Goal: Task Accomplishment & Management: Manage account settings

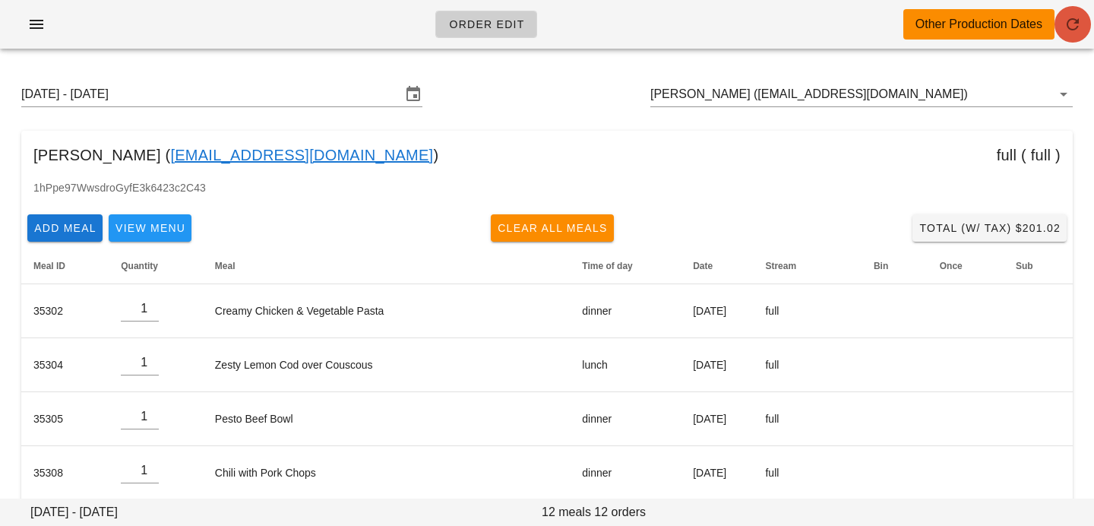
click at [1080, 31] on icon "button" at bounding box center [1073, 24] width 18 height 18
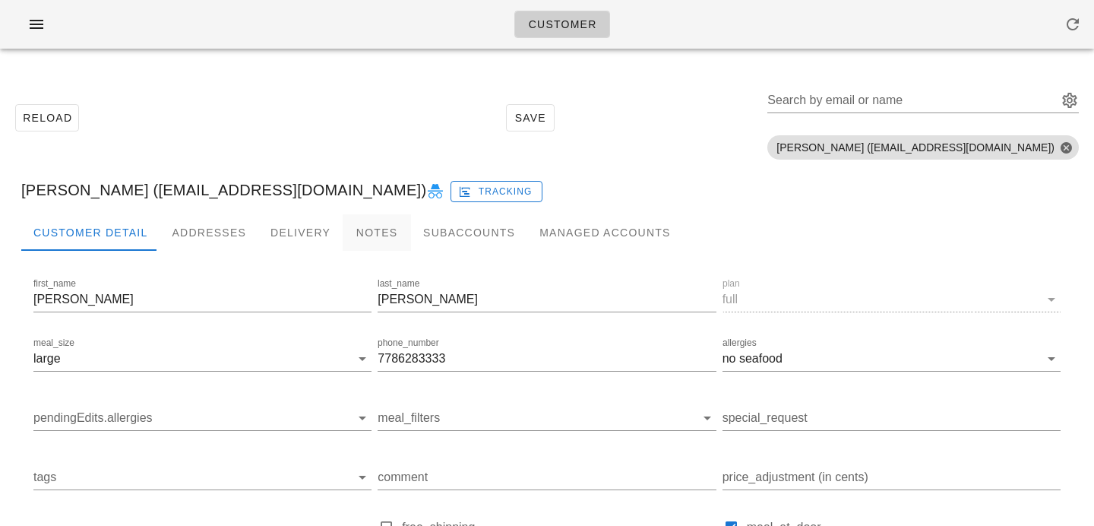
scroll to position [7, 0]
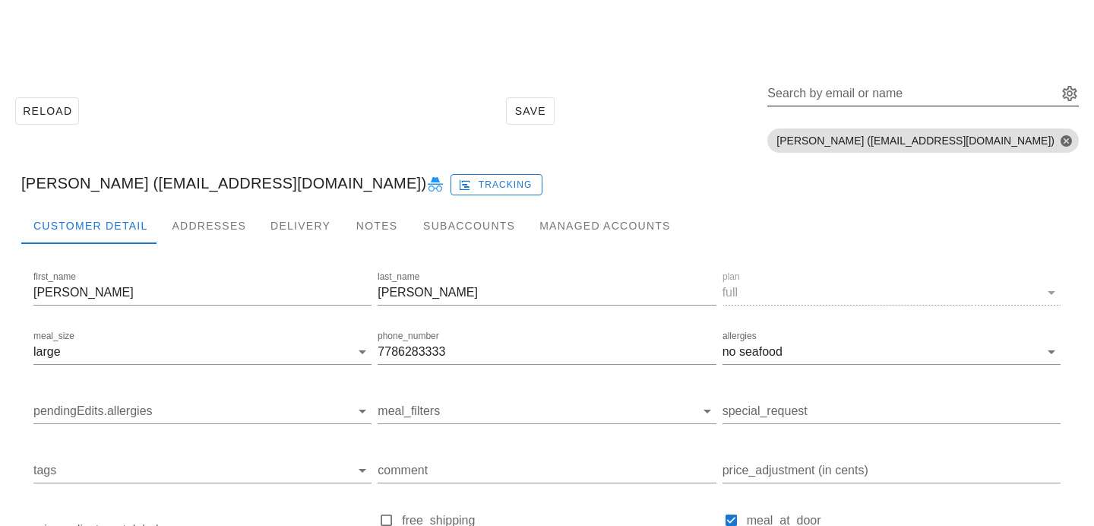
click at [922, 102] on input "Search by email or name" at bounding box center [910, 93] width 287 height 24
paste input "[EMAIL_ADDRESS][DOMAIN_NAME]"
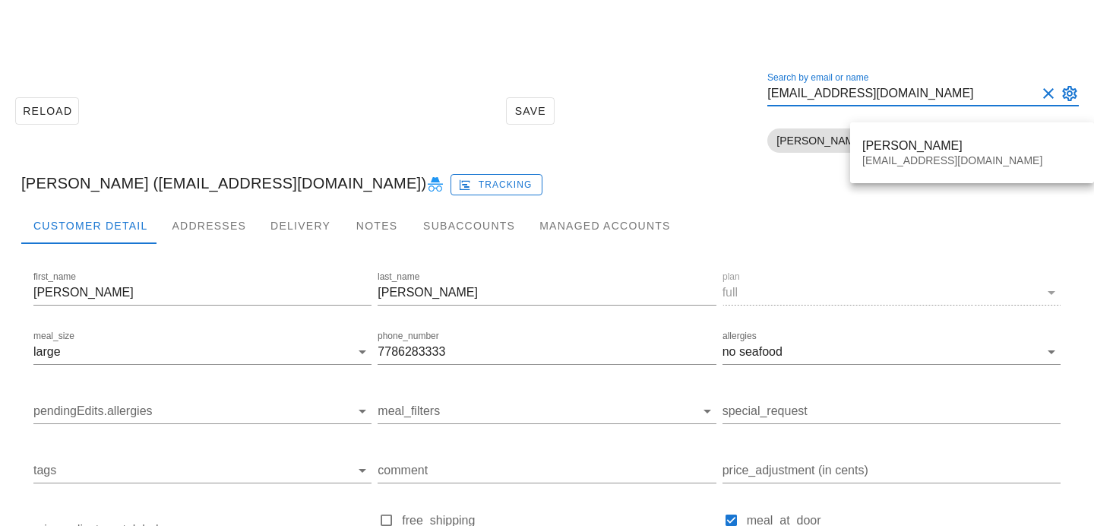
type input "[EMAIL_ADDRESS][DOMAIN_NAME]"
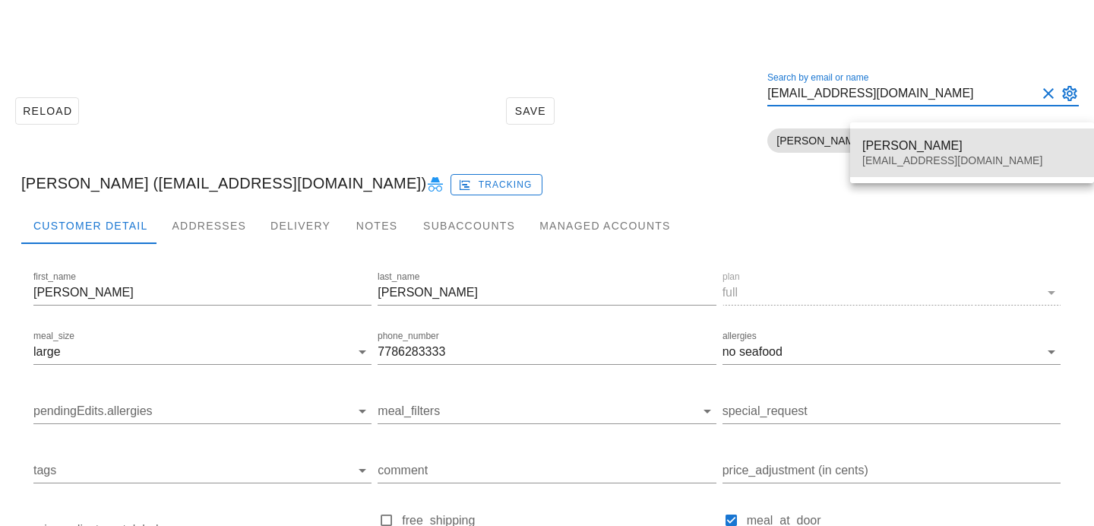
click at [909, 151] on div "Brenda Schedel" at bounding box center [972, 145] width 220 height 14
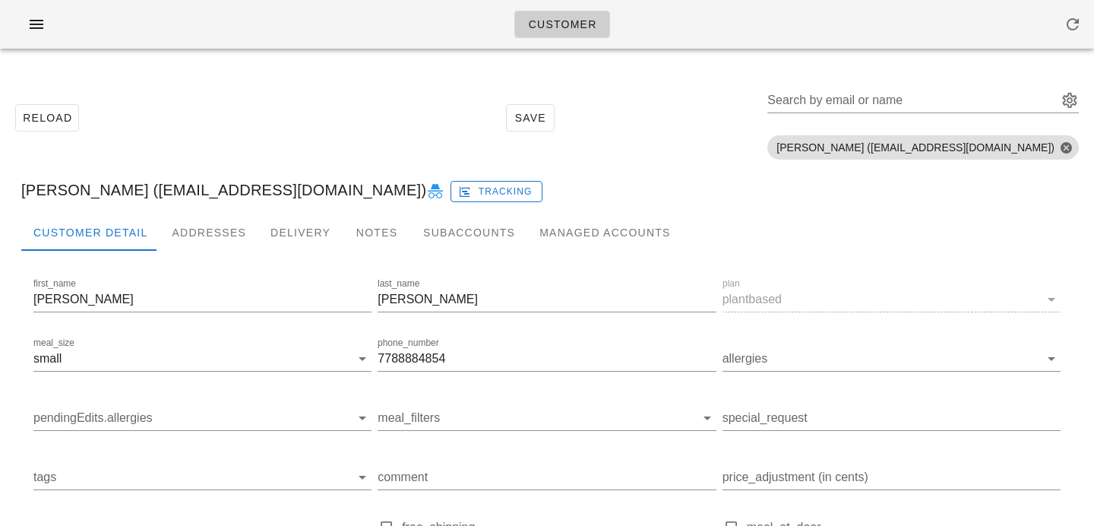
scroll to position [1, 0]
click at [170, 235] on div "Addresses" at bounding box center [209, 231] width 99 height 36
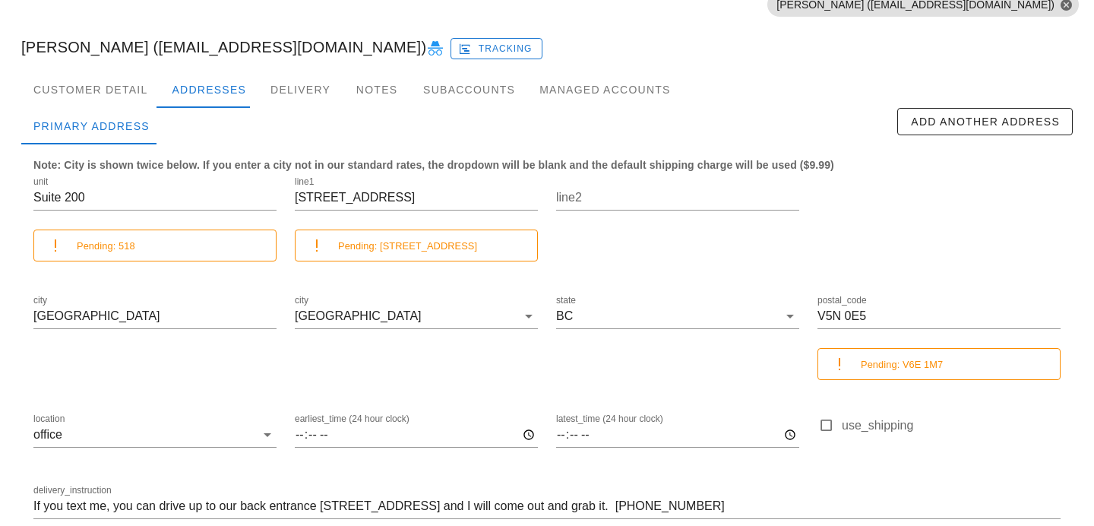
scroll to position [157, 0]
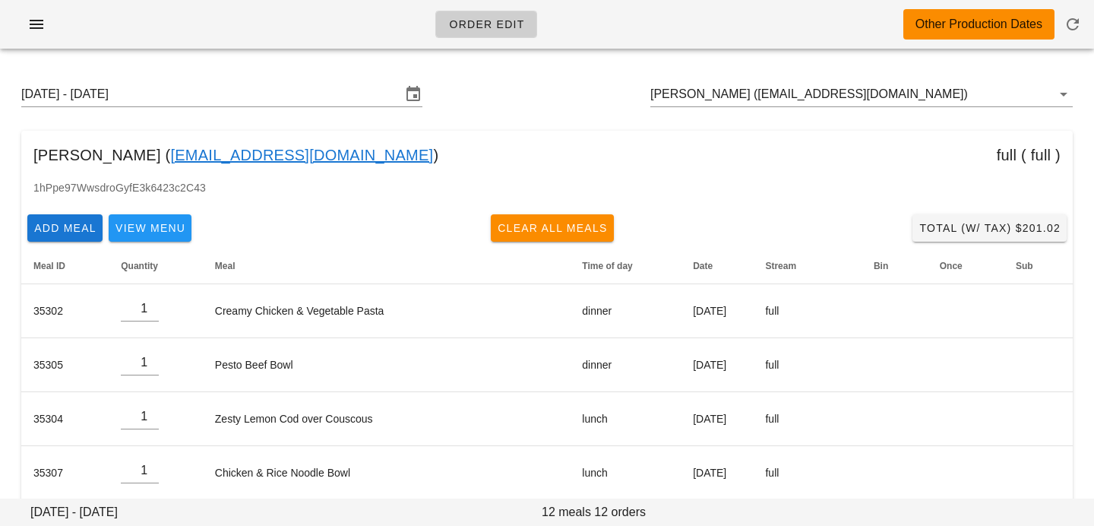
click at [947, 80] on div "Sunday August 31 - Saturday September 6 Jenny Chang (SLJENNY33@GMAIL.Com)" at bounding box center [547, 94] width 1076 height 49
click at [933, 105] on input "Jenny Chang (SLJENNY33@GMAIL.Com)" at bounding box center [840, 94] width 380 height 24
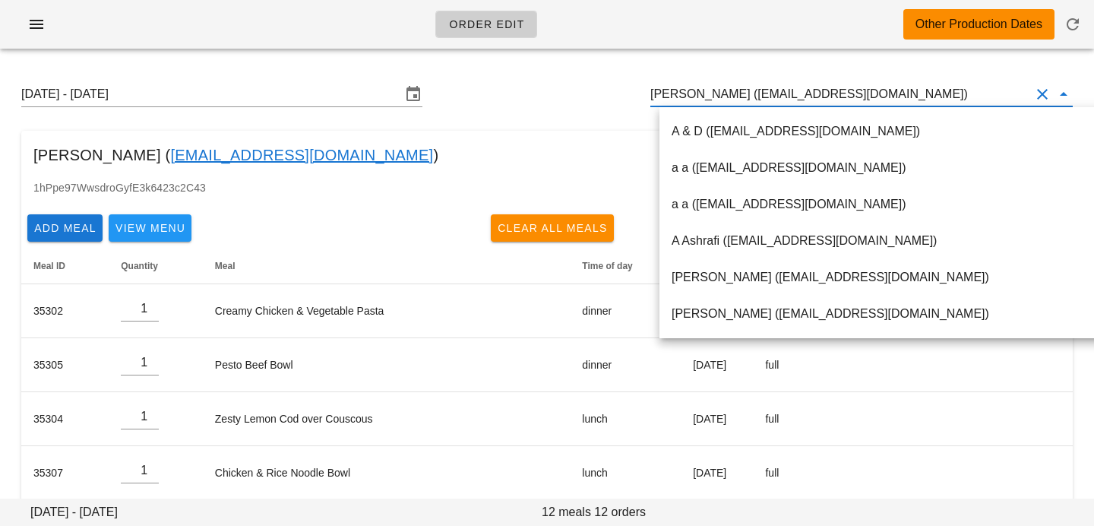
paste input "brendaschedel@gmail.com"
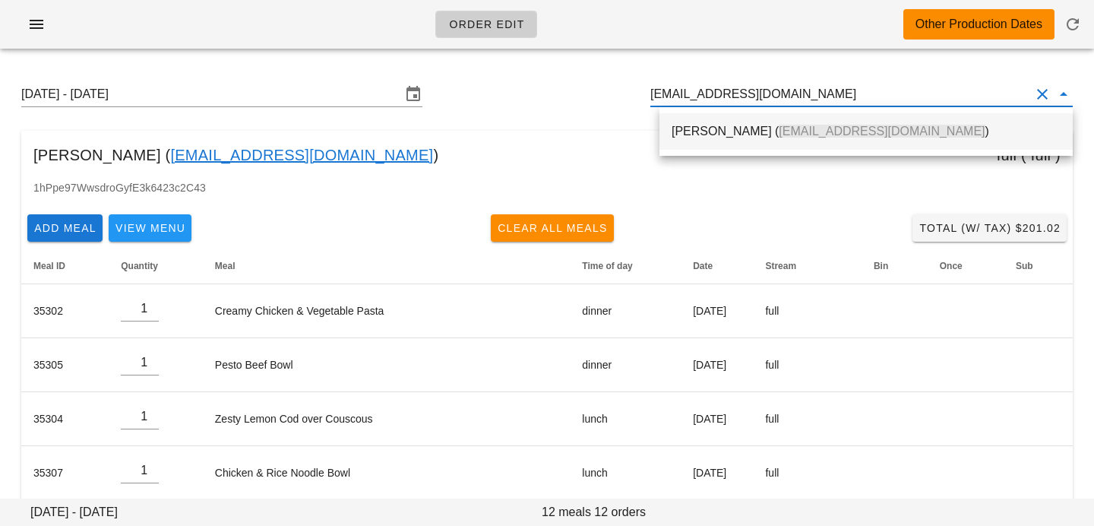
click at [882, 126] on span "brendaschedel@gmail.com" at bounding box center [882, 131] width 206 height 13
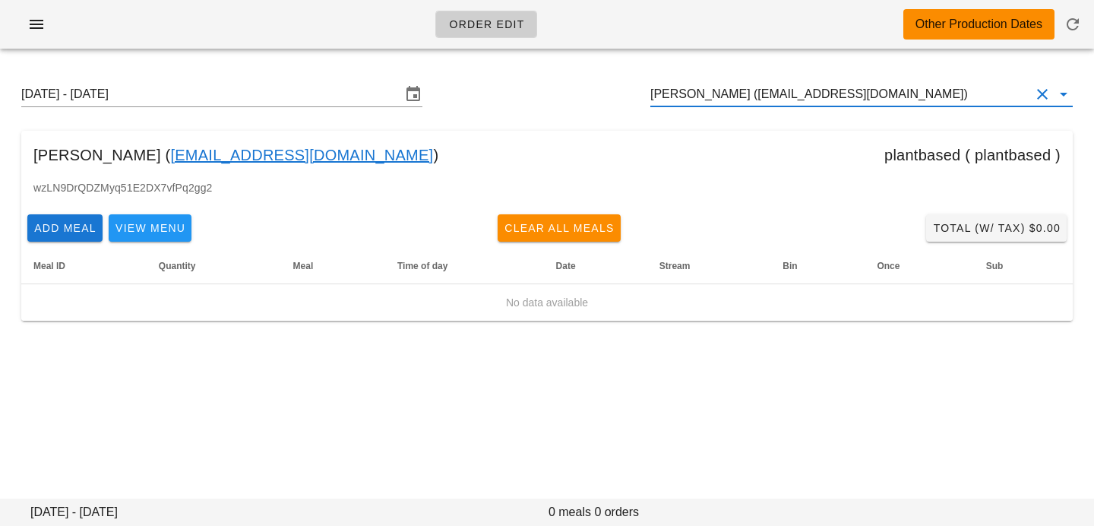
type input "[PERSON_NAME] ([EMAIL_ADDRESS][DOMAIN_NAME])"
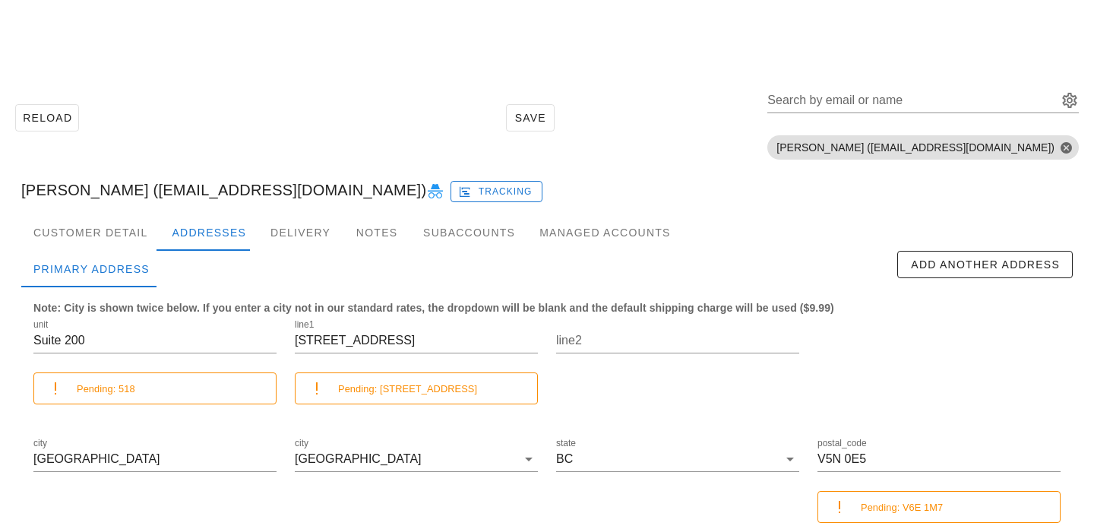
scroll to position [225, 0]
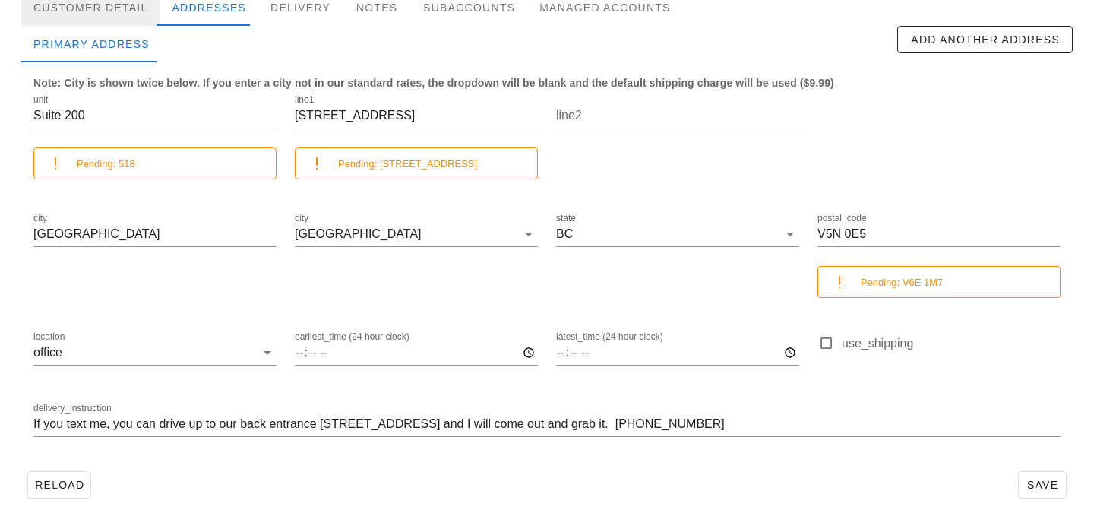
click at [139, 17] on div "Customer Detail" at bounding box center [90, 7] width 138 height 36
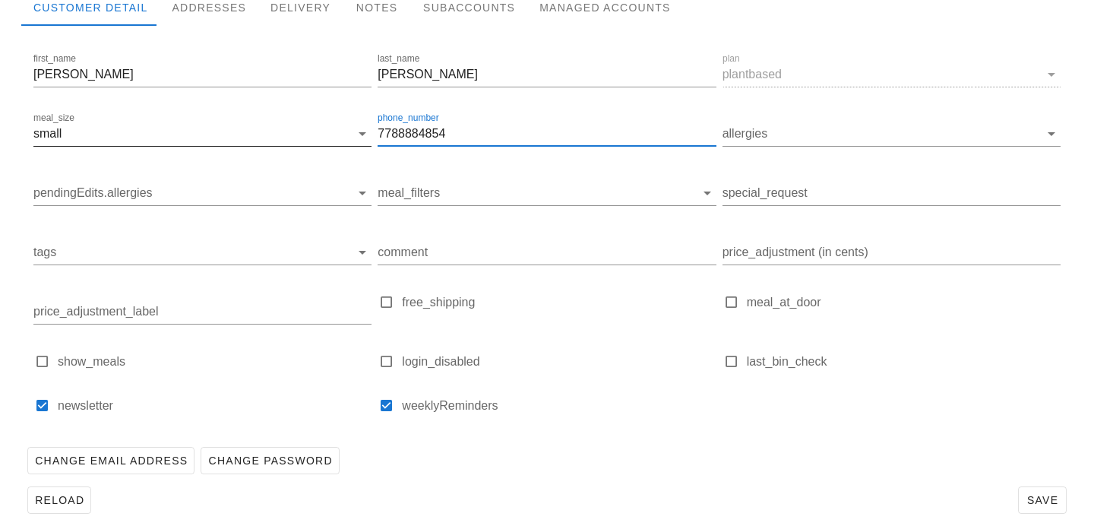
drag, startPoint x: 467, startPoint y: 133, endPoint x: 317, endPoint y: 127, distance: 150.6
click at [318, 127] on div "first_name Brenda last_name Schedel plan plantbased meal_size small phone_numbe…" at bounding box center [546, 239] width 1033 height 384
click at [235, 4] on div "Addresses" at bounding box center [209, 7] width 99 height 36
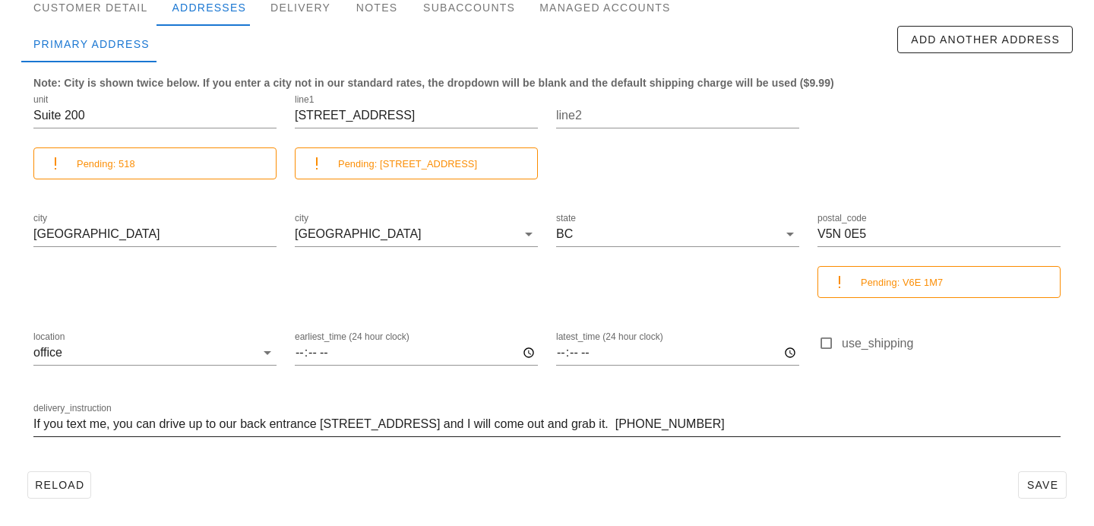
click at [105, 420] on input "If you text me, you can drive up to our back entrance 1408 West 8th Ave and I w…" at bounding box center [546, 424] width 1027 height 24
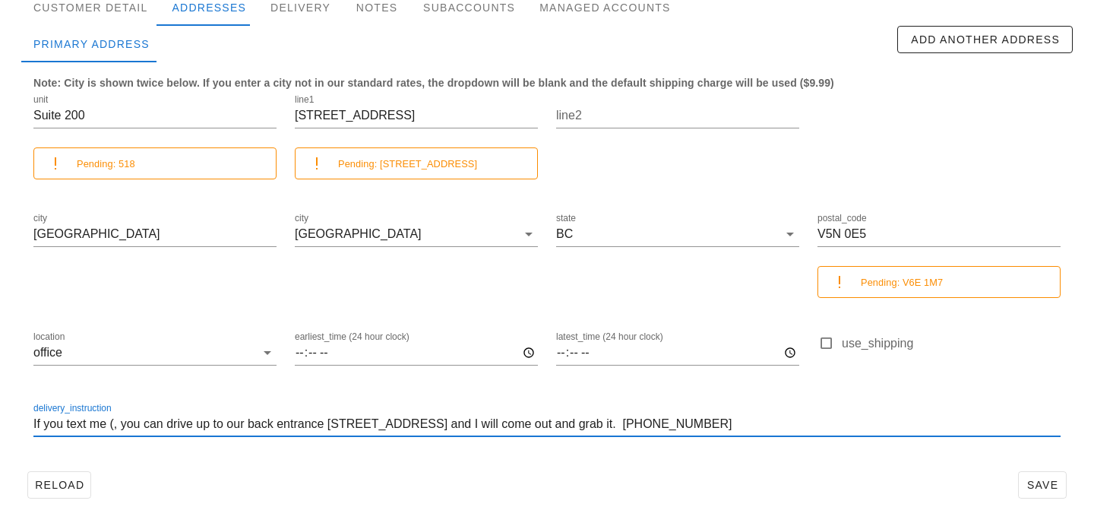
paste input "7788884854"
click at [138, 422] on input "If you text me (7788884854), you can drive up to our back entrance 1408 West 8t…" at bounding box center [546, 424] width 1027 height 24
click at [612, 419] on input "If you text me, you can drive up to our back entrance 1408 West 8th Ave and I w…" at bounding box center [546, 424] width 1027 height 24
drag, startPoint x: 606, startPoint y: 421, endPoint x: 786, endPoint y: 444, distance: 180.7
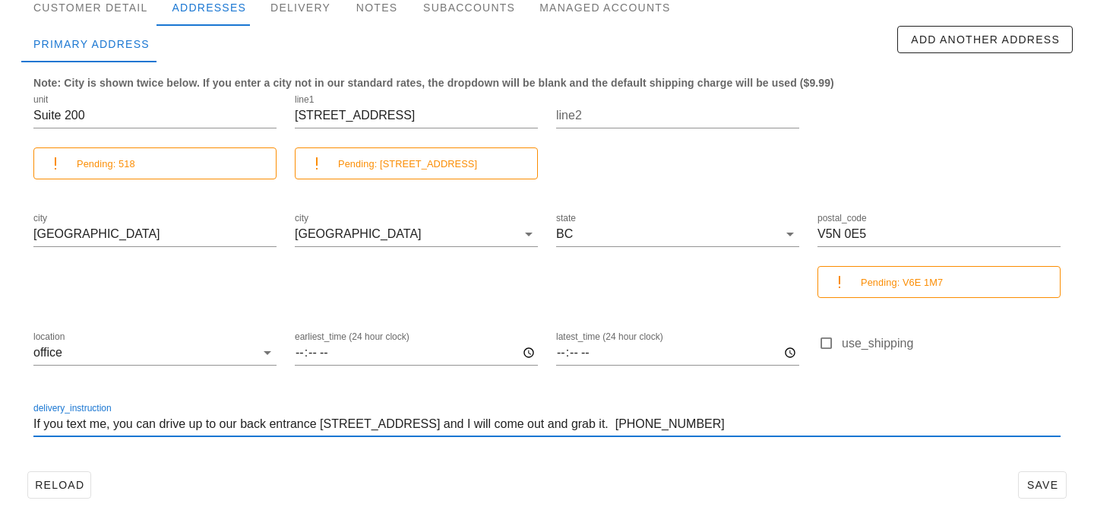
click at [786, 444] on div "delivery_instruction If you text me, you can drive up to our back entrance 1408…" at bounding box center [546, 432] width 1027 height 41
click at [116, 424] on input "If you text me, you can drive up to our back entrance 1408 West 8th Ave and I w…" at bounding box center [546, 424] width 1027 height 24
paste input "778 888 4854"
type input "If you text me, ([PHONE_NUMBER]) you can drive up to our back entrance [STREET_…"
click at [1057, 480] on span "Save" at bounding box center [1042, 485] width 35 height 12
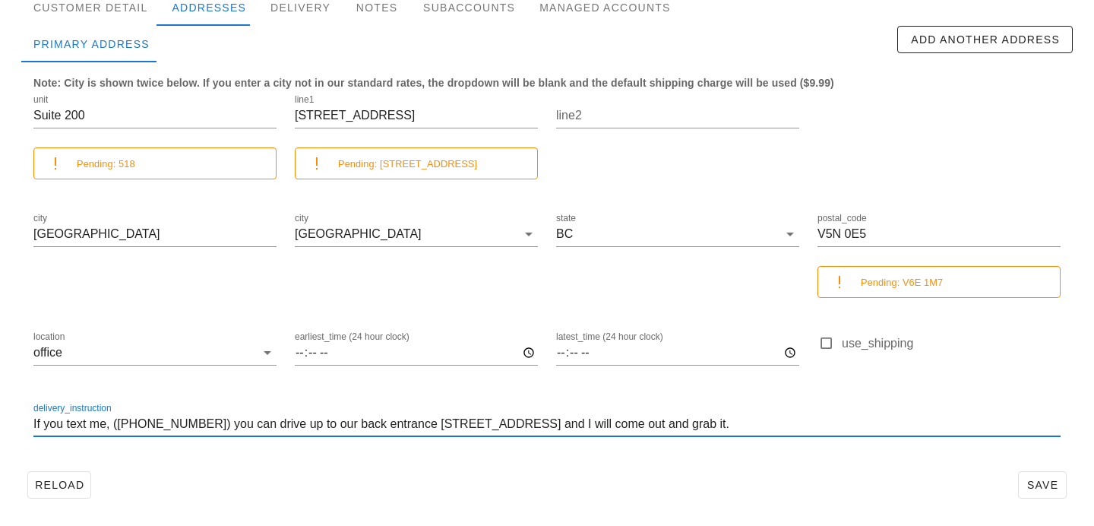
drag, startPoint x: 409, startPoint y: 424, endPoint x: 509, endPoint y: 429, distance: 100.4
click at [509, 429] on input "If you text me, (778 888 4854) you can drive up to our back entrance 1408 West …" at bounding box center [546, 424] width 1027 height 24
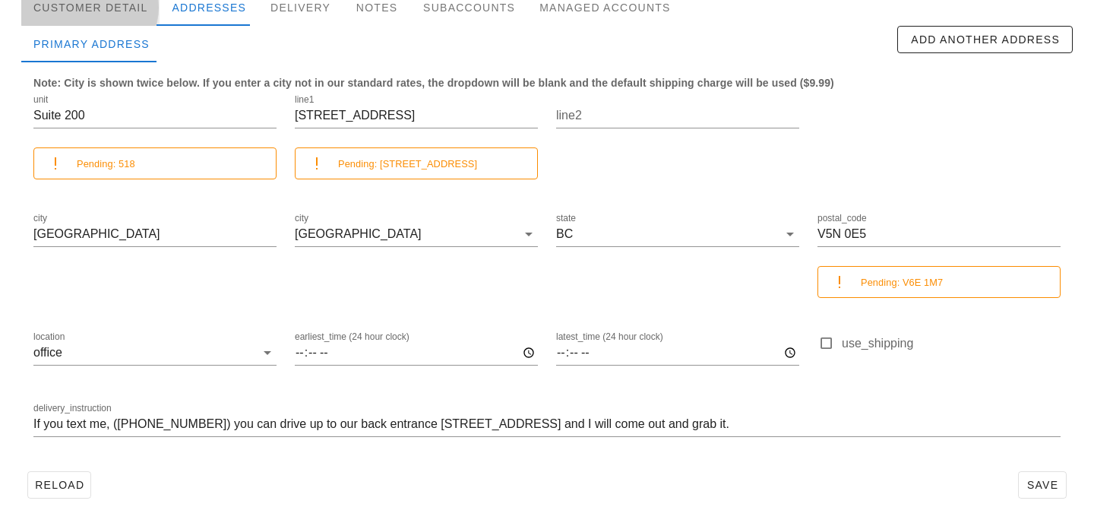
click at [119, 18] on div "Customer Detail" at bounding box center [90, 7] width 138 height 36
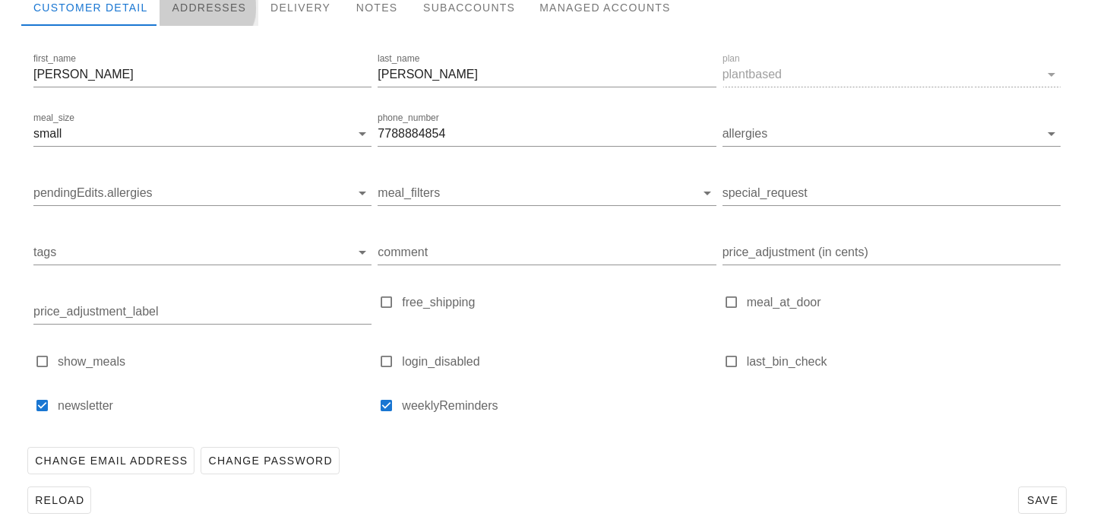
click at [174, 21] on div "Addresses" at bounding box center [209, 7] width 99 height 36
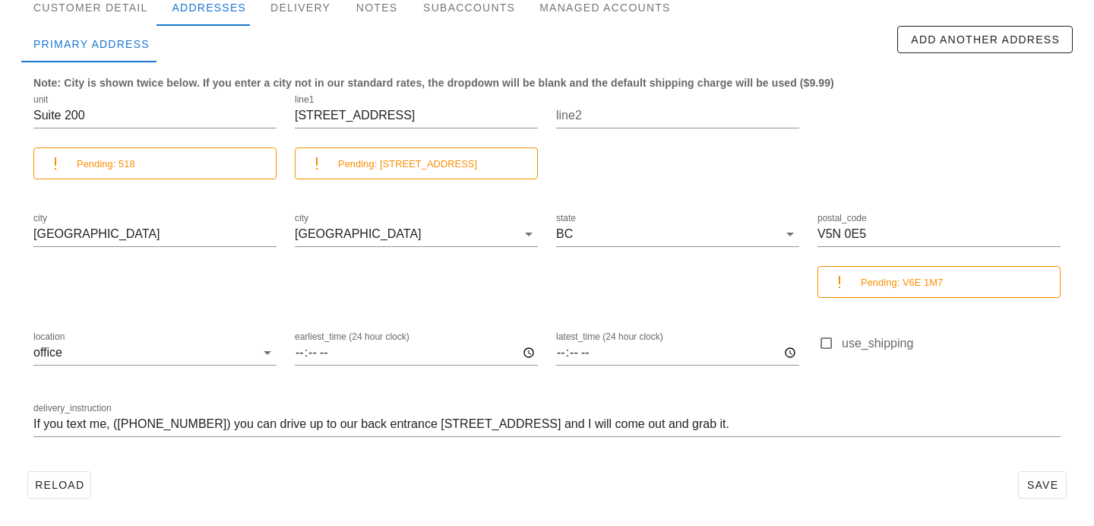
click at [103, 65] on div "Note: City is shown twice below. If you enter a city not in our standard rates,…" at bounding box center [546, 263] width 1051 height 403
click at [110, 11] on div "Customer Detail" at bounding box center [90, 7] width 138 height 36
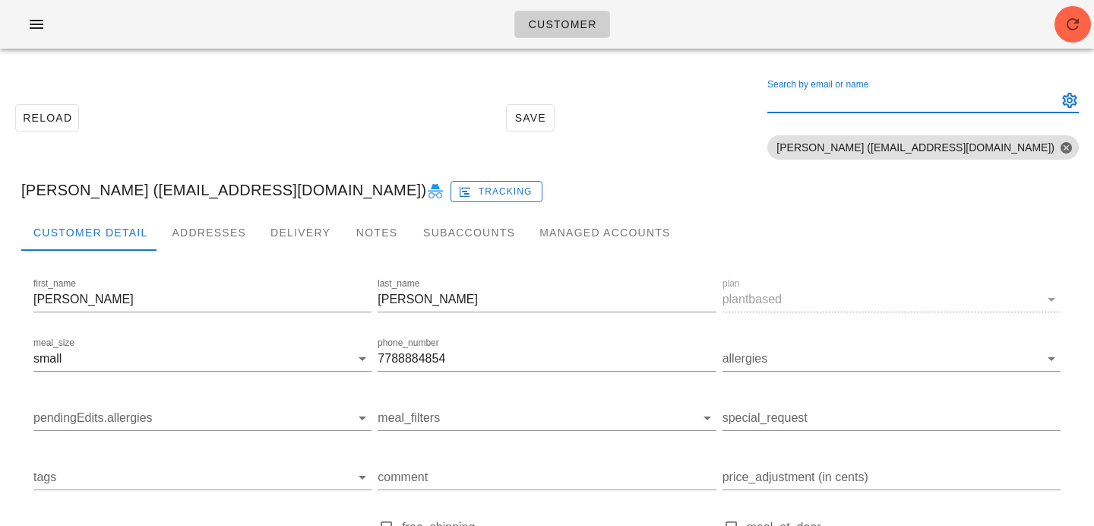
click at [896, 90] on div "Search by email or name" at bounding box center [910, 100] width 287 height 24
paste input "[EMAIL_ADDRESS][PERSON_NAME][DOMAIN_NAME]"
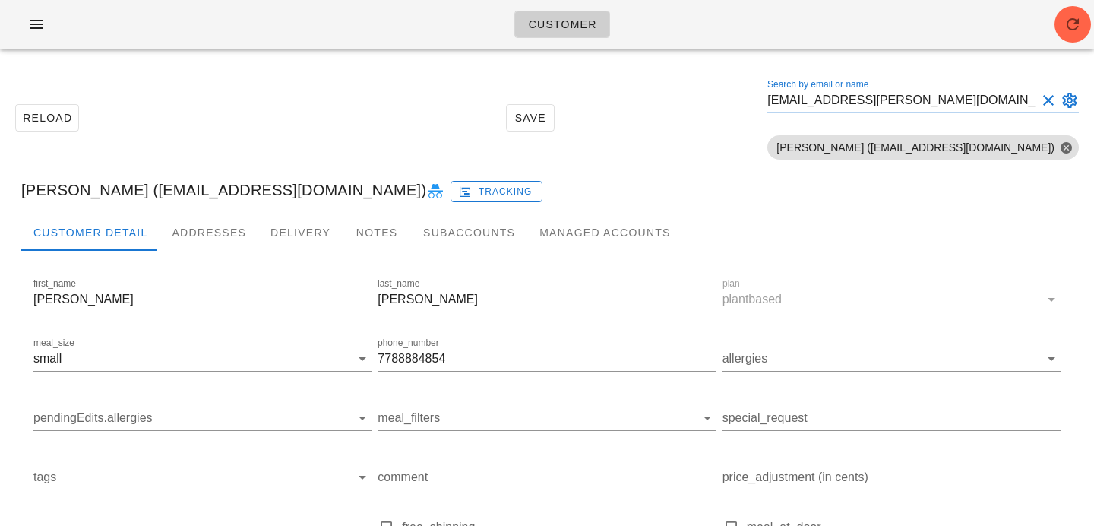
type input "martens.rosanna@gmail.com"
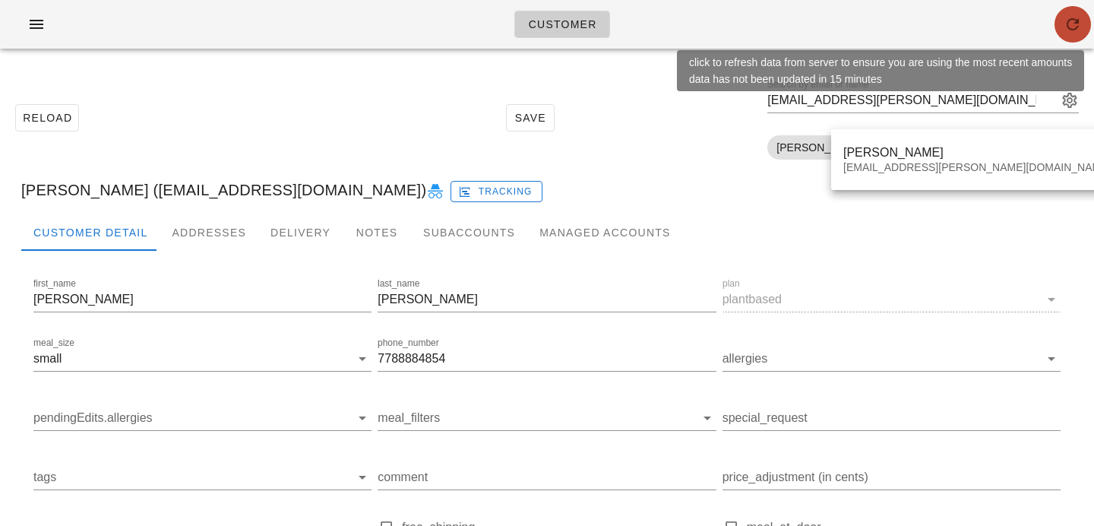
click at [1082, 27] on span "button" at bounding box center [1073, 24] width 36 height 18
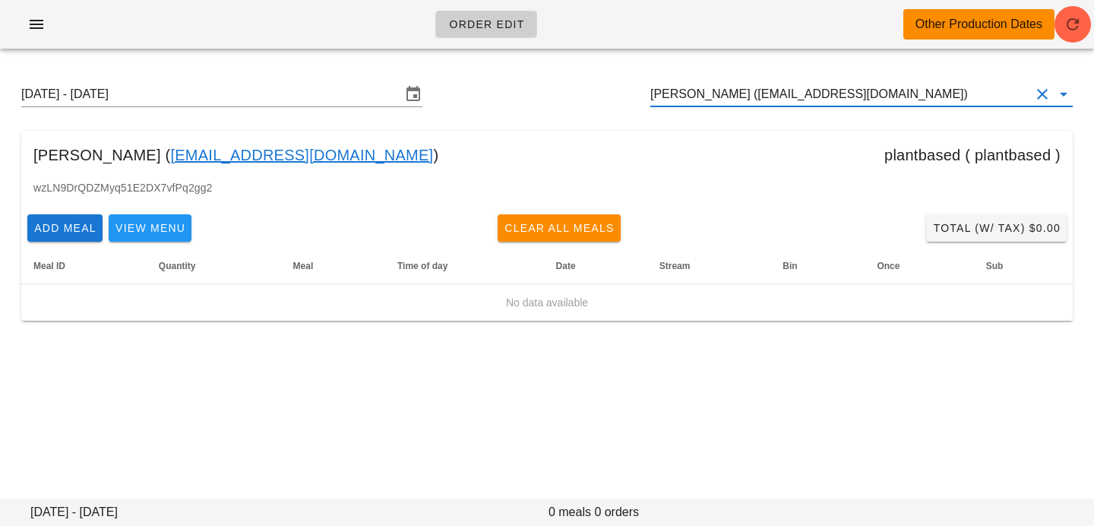
click at [928, 85] on input "[PERSON_NAME] ([EMAIL_ADDRESS][DOMAIN_NAME])" at bounding box center [840, 94] width 380 height 24
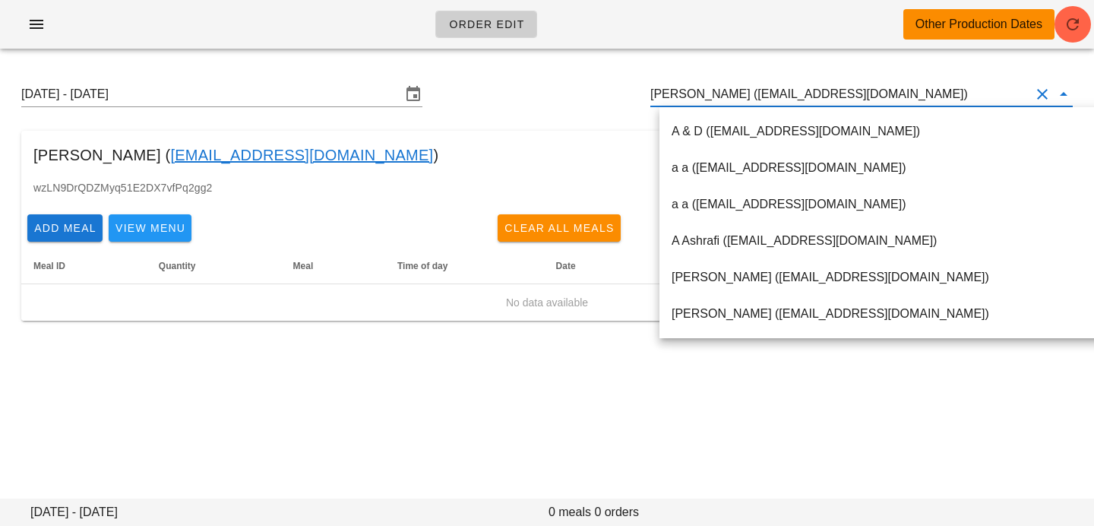
click at [928, 103] on input "[PERSON_NAME] ([EMAIL_ADDRESS][DOMAIN_NAME])" at bounding box center [840, 94] width 380 height 24
drag, startPoint x: 928, startPoint y: 99, endPoint x: 469, endPoint y: 87, distance: 459.0
click at [470, 88] on div "Sunday August 31 - Saturday September 6 Brenda Schedel (brendaschedel@gmail.com)" at bounding box center [547, 94] width 1076 height 49
paste input "[EMAIL_ADDRESS][PERSON_NAME][DOMAIN_NAME]"
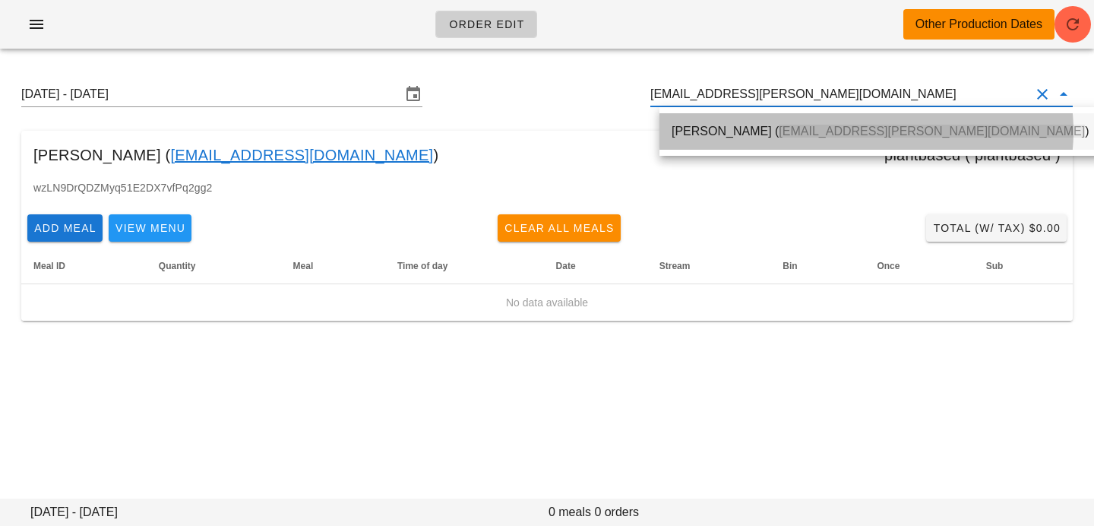
click at [662, 136] on div "Rosanna Martens ( martens.rosanna@gmail.com )" at bounding box center [879, 131] width 441 height 36
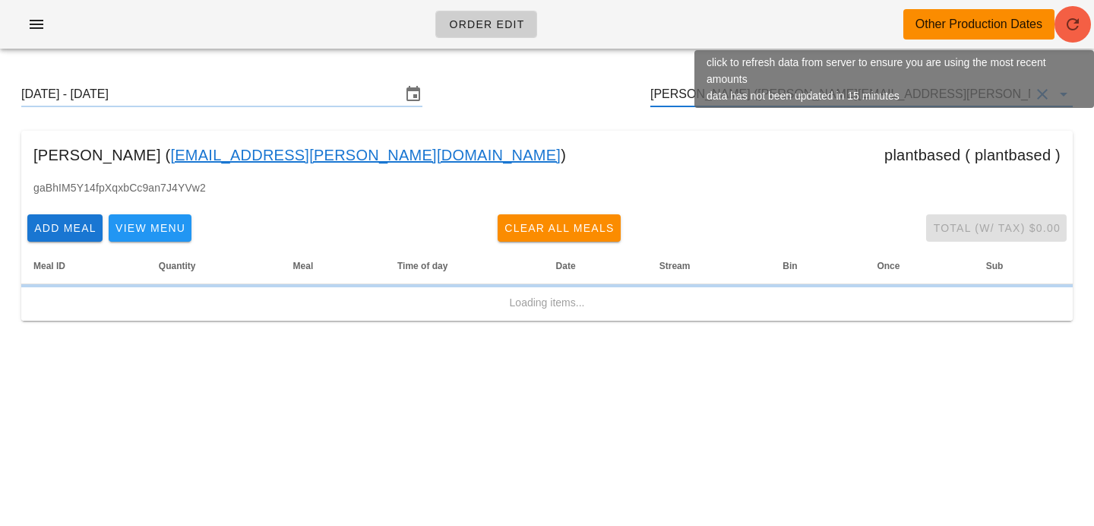
type input "[PERSON_NAME] ([PERSON_NAME][EMAIL_ADDRESS][PERSON_NAME][DOMAIN_NAME])"
click at [1074, 27] on icon "button" at bounding box center [1073, 24] width 18 height 18
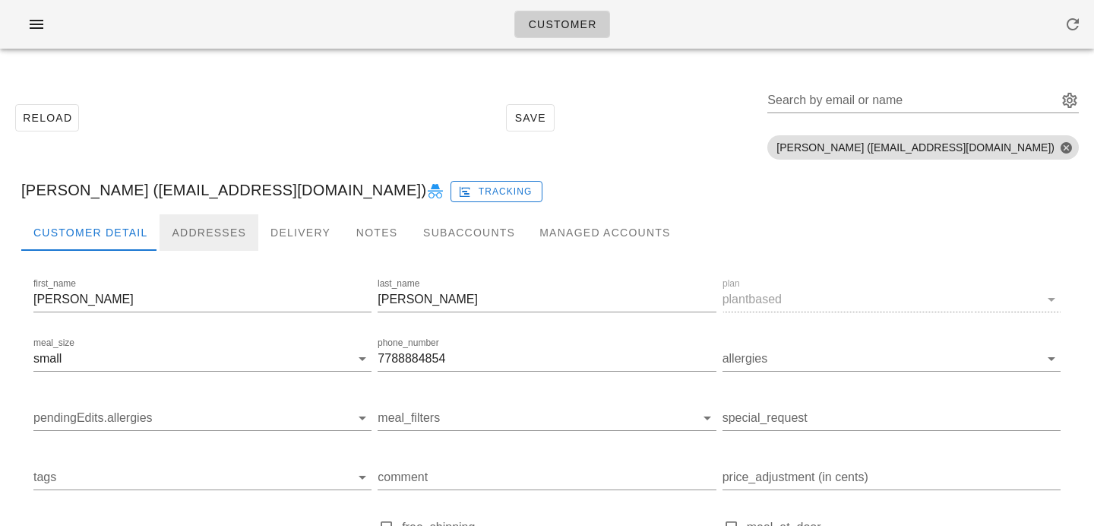
click at [213, 220] on div "Addresses" at bounding box center [209, 232] width 99 height 36
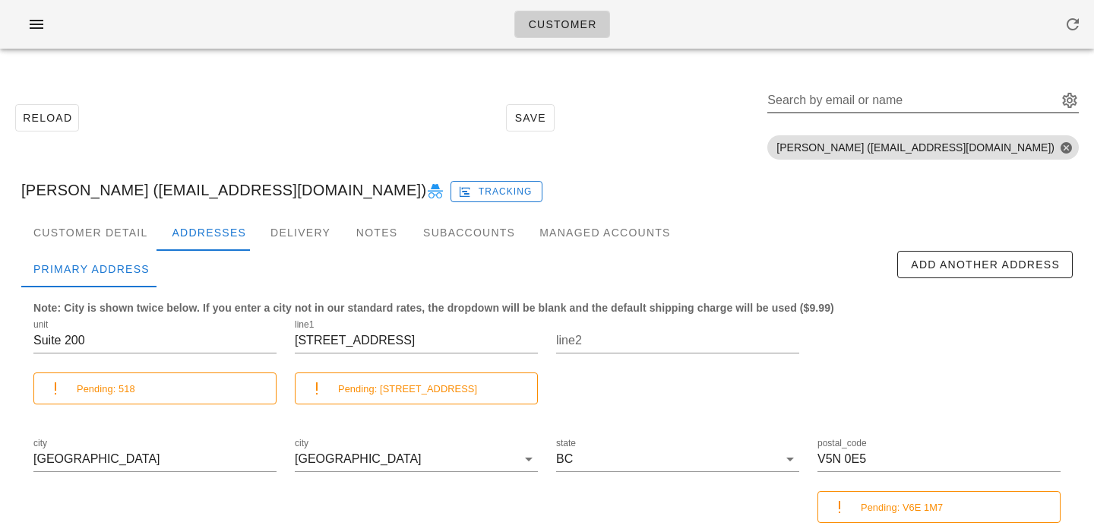
click at [873, 100] on input "Search by email or name" at bounding box center [910, 100] width 287 height 24
paste input "[EMAIL_ADDRESS][PERSON_NAME][DOMAIN_NAME]"
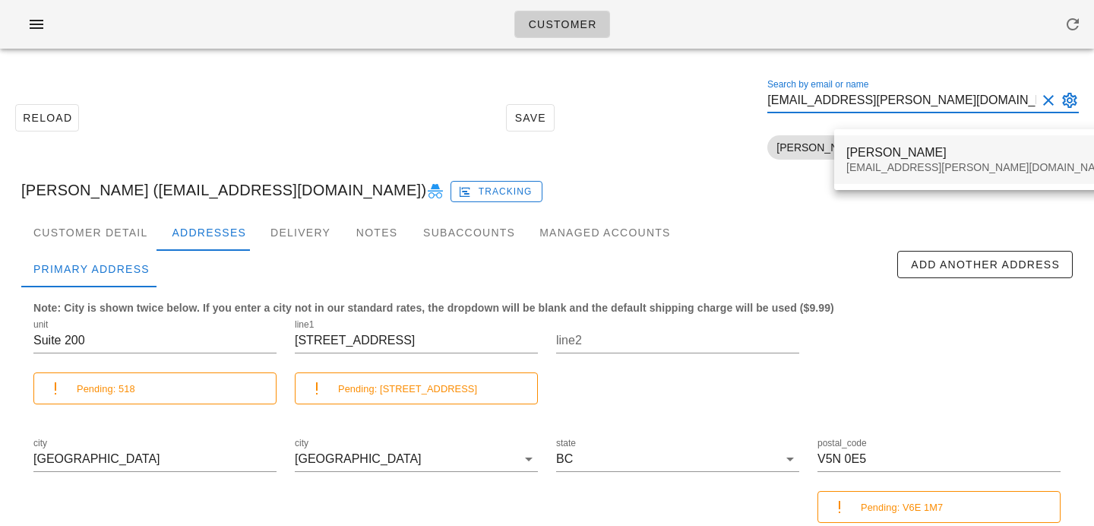
type input "[EMAIL_ADDRESS][PERSON_NAME][DOMAIN_NAME]"
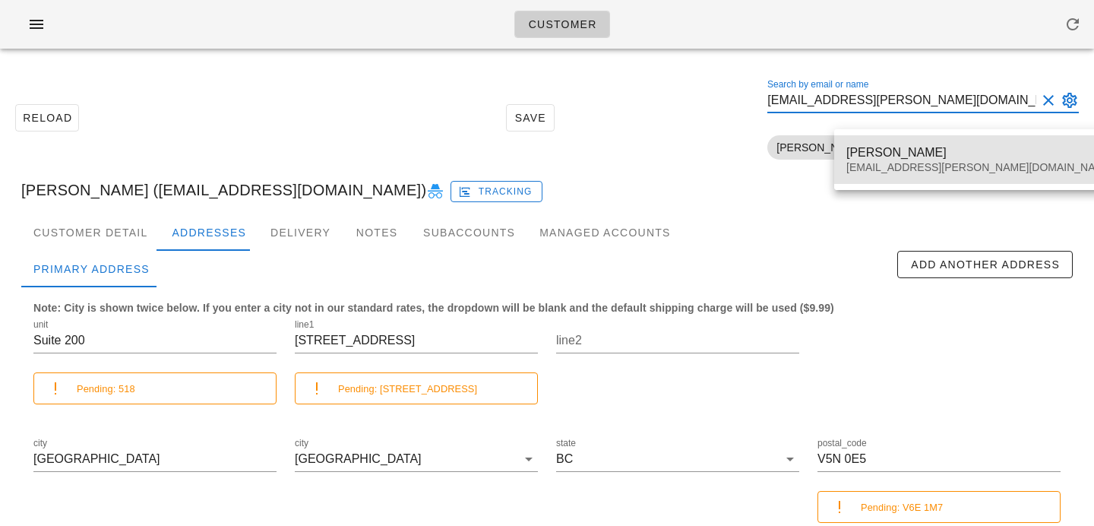
click at [871, 163] on div "[EMAIL_ADDRESS][PERSON_NAME][DOMAIN_NAME]" at bounding box center [979, 167] width 267 height 13
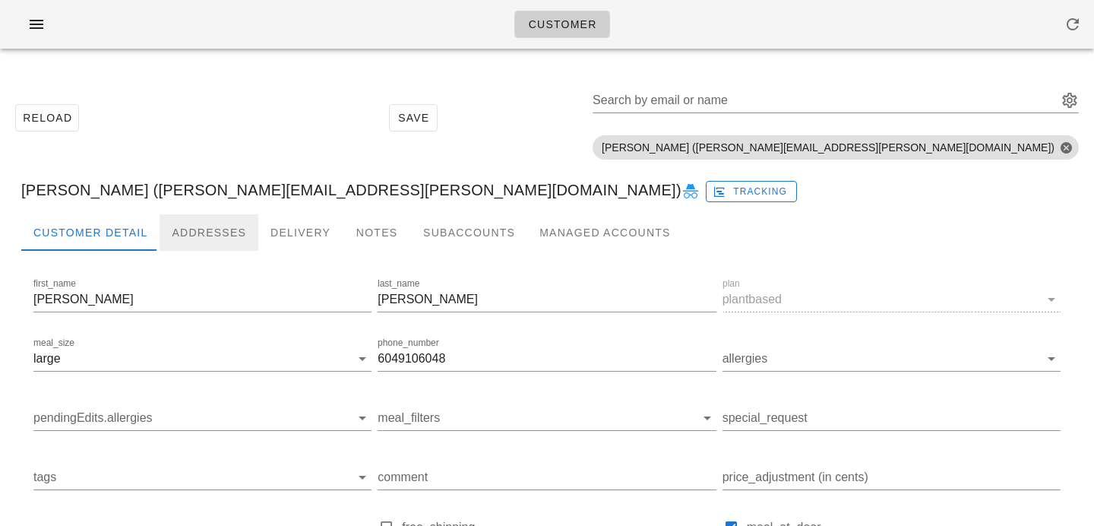
click at [225, 229] on div "Addresses" at bounding box center [209, 232] width 99 height 36
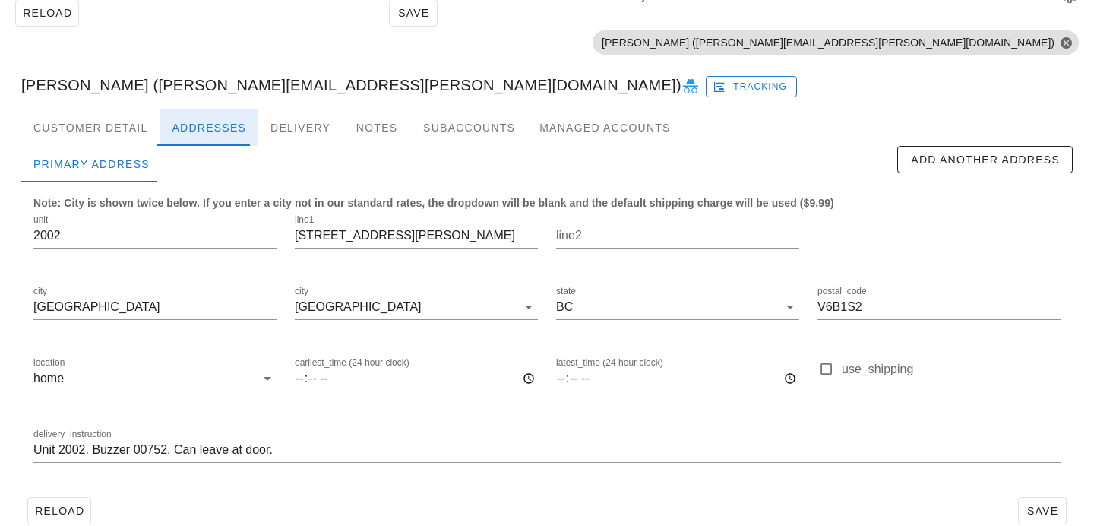
scroll to position [131, 0]
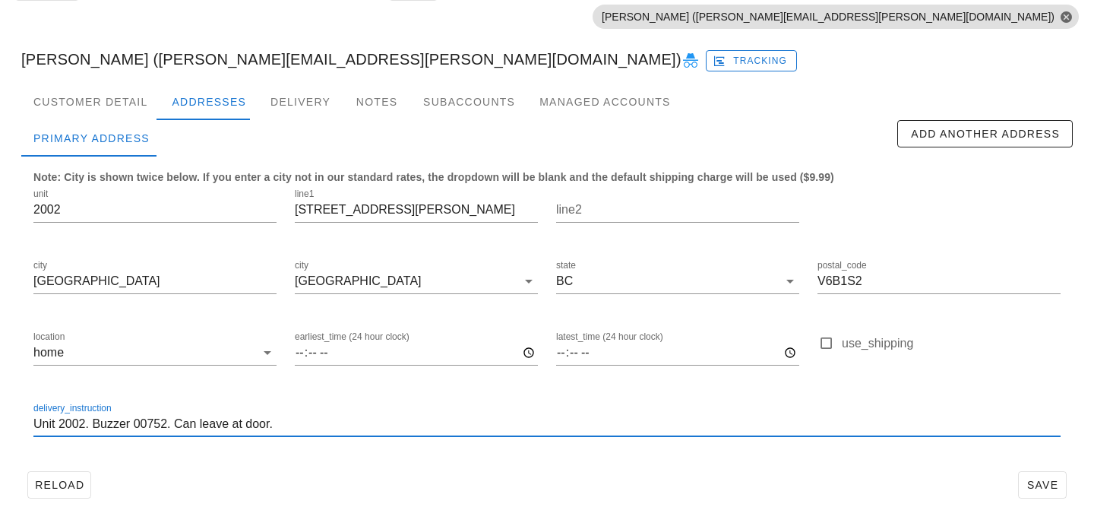
click at [290, 430] on input "Unit 2002. Buzzer 00752. Can leave at door." at bounding box center [546, 424] width 1027 height 24
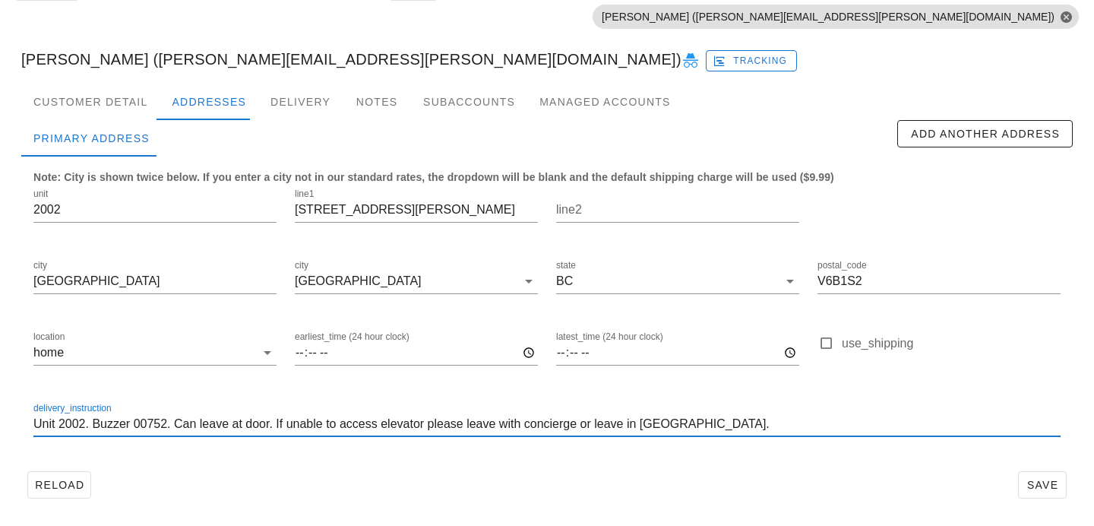
click at [422, 422] on input "Unit 2002. Buzzer 00752. Can leave at door. If unable to access elevator please…" at bounding box center [546, 424] width 1027 height 24
type input "Unit 2002. Buzzer 00752. Can leave at door. If unable to access elevator, pleas…"
click at [606, 480] on div "Reload Save" at bounding box center [546, 485] width 1051 height 40
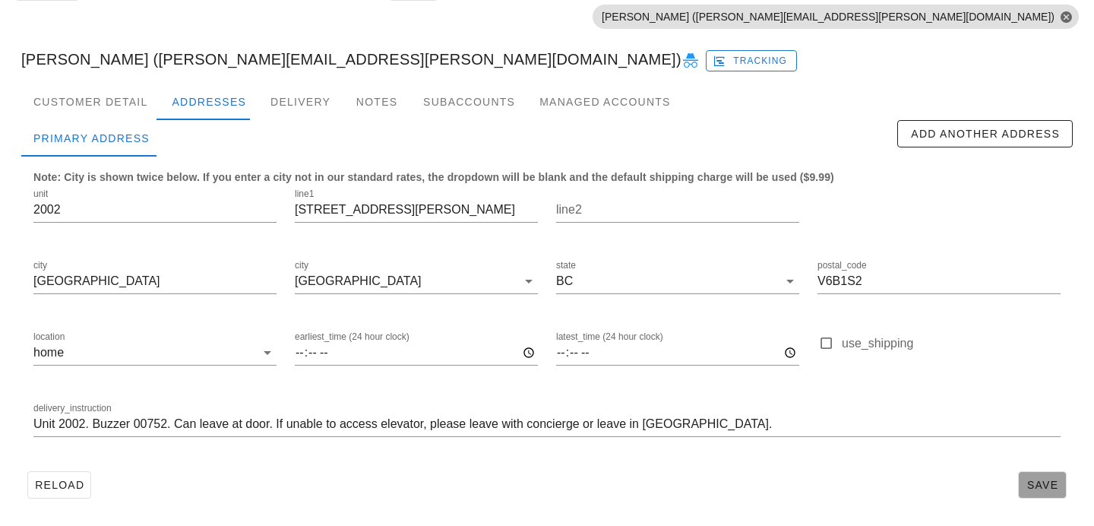
click at [1043, 482] on span "Save" at bounding box center [1042, 485] width 35 height 12
click at [686, 435] on div "delivery_instruction Unit 2002. Buzzer 00752. Can leave at door. If unable to a…" at bounding box center [546, 424] width 1027 height 24
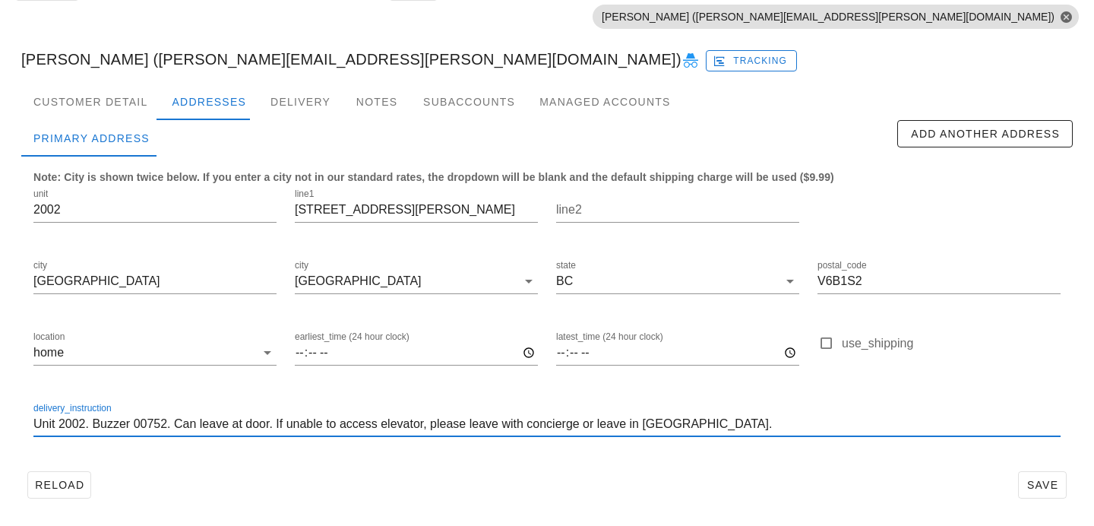
scroll to position [0, 0]
drag, startPoint x: 691, startPoint y: 428, endPoint x: 33, endPoint y: 410, distance: 658.9
click at [33, 412] on div "delivery_instruction Unit 2002. Buzzer 00752. Can leave at door. If unable to a…" at bounding box center [546, 424] width 1027 height 24
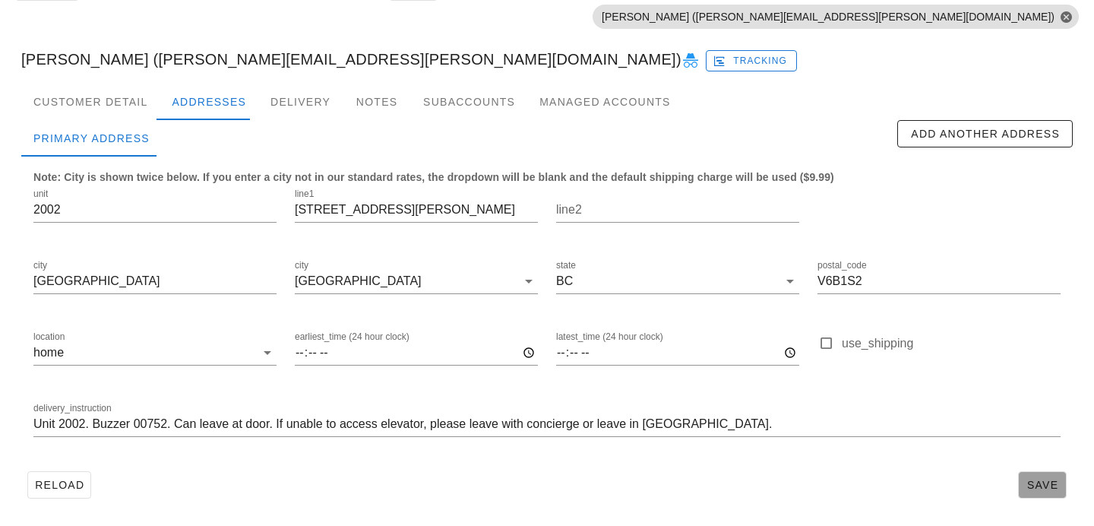
click at [1045, 484] on span "Save" at bounding box center [1042, 485] width 35 height 12
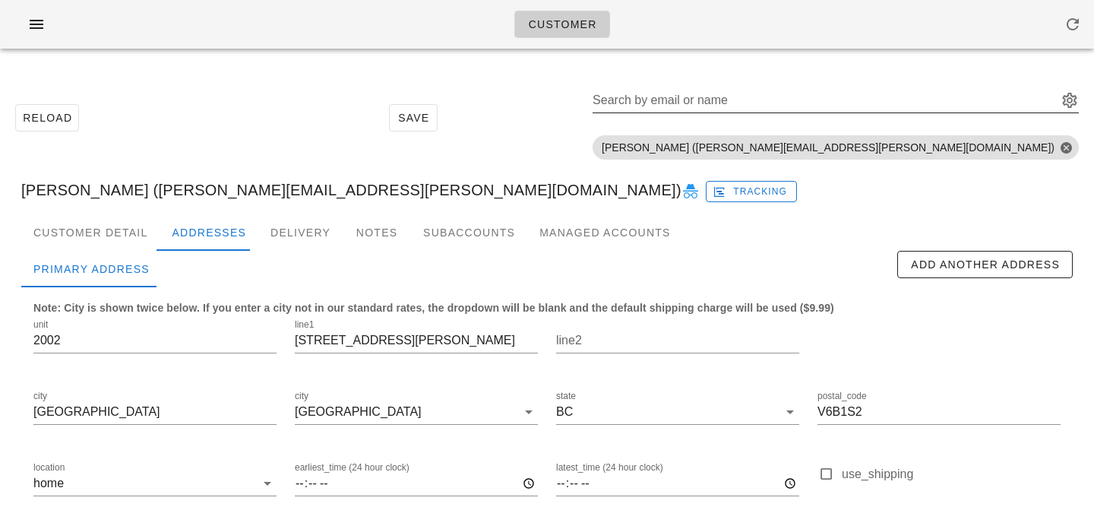
click at [941, 105] on input "Search by email or name" at bounding box center [824, 100] width 462 height 24
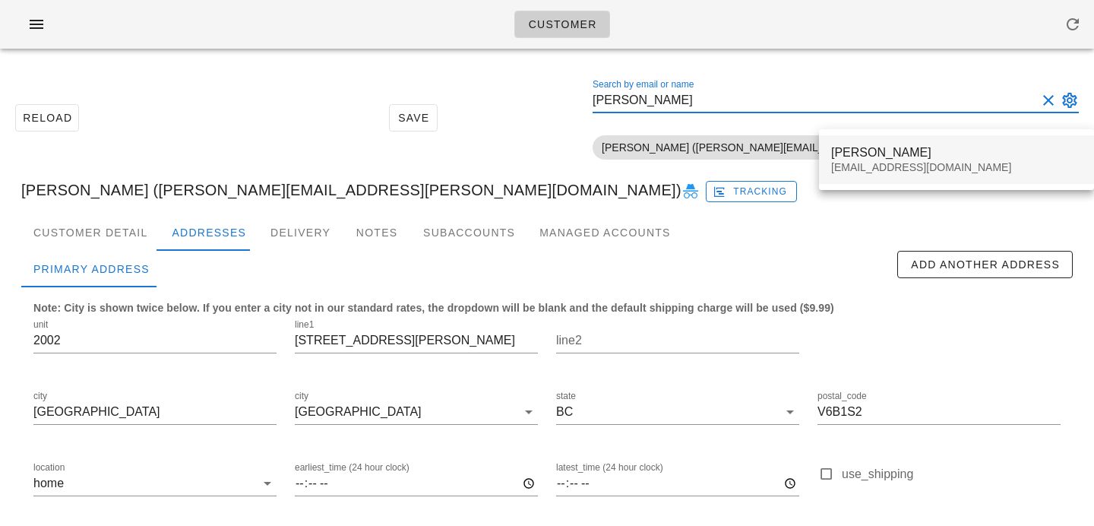
type input "brenda sch"
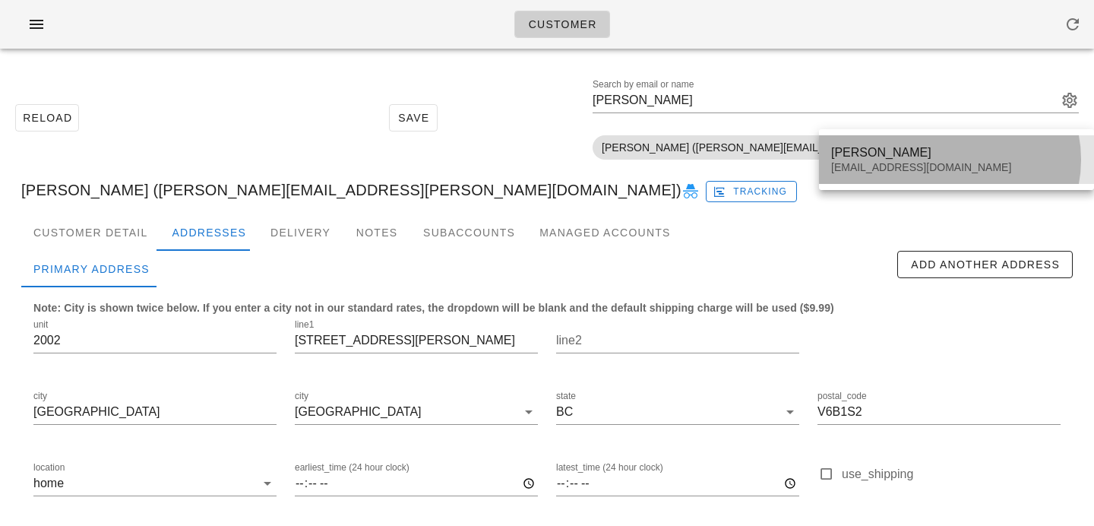
click at [853, 158] on div "Brenda Schedel" at bounding box center [956, 152] width 251 height 14
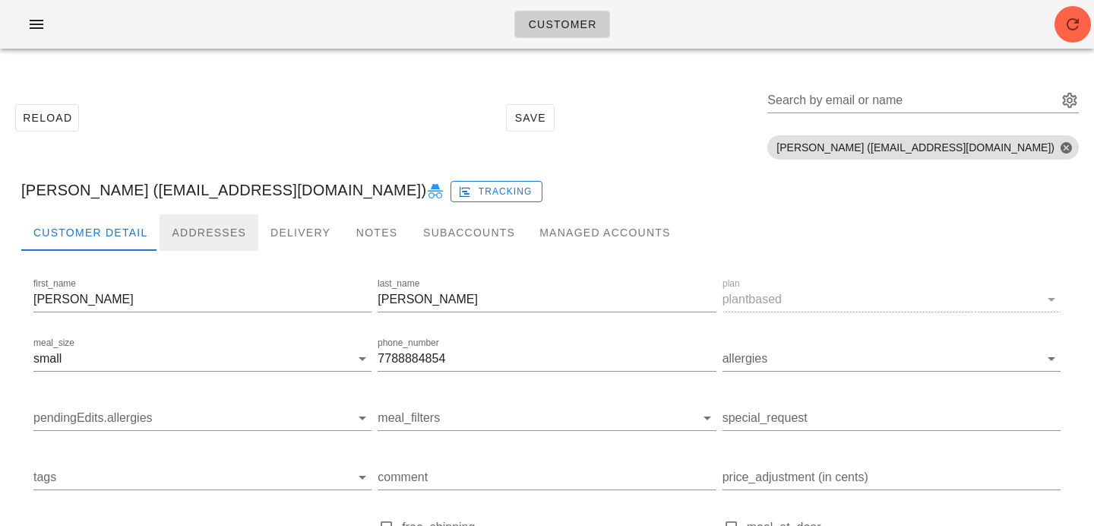
click at [175, 242] on div "Addresses" at bounding box center [209, 232] width 99 height 36
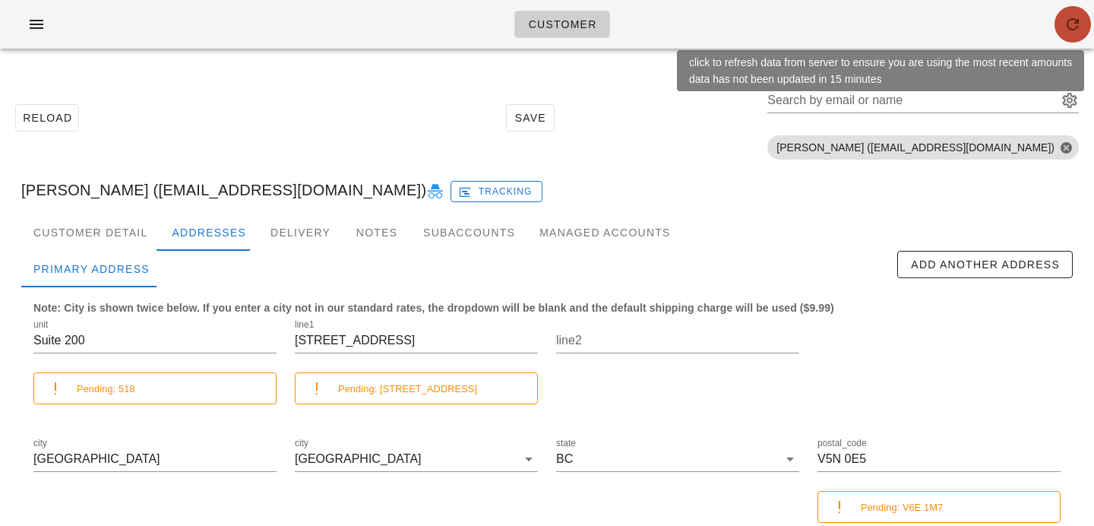
click at [1077, 17] on icon "button" at bounding box center [1073, 24] width 18 height 18
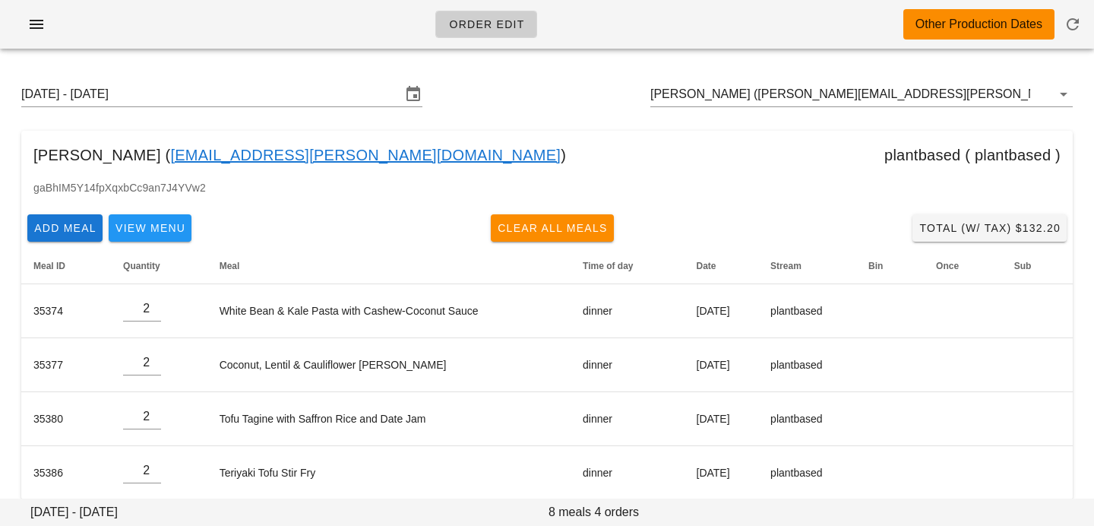
scroll to position [19, 0]
click at [938, 88] on input "[PERSON_NAME] ([PERSON_NAME][EMAIL_ADDRESS][PERSON_NAME][DOMAIN_NAME])" at bounding box center [840, 94] width 380 height 24
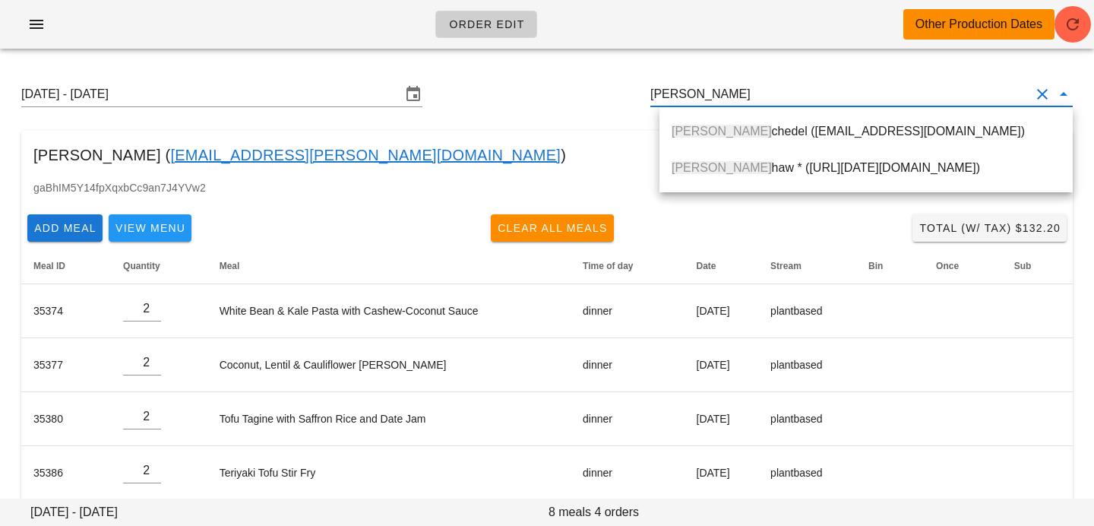
click at [948, 129] on div "[PERSON_NAME] ([EMAIL_ADDRESS][DOMAIN_NAME])" at bounding box center [866, 131] width 389 height 14
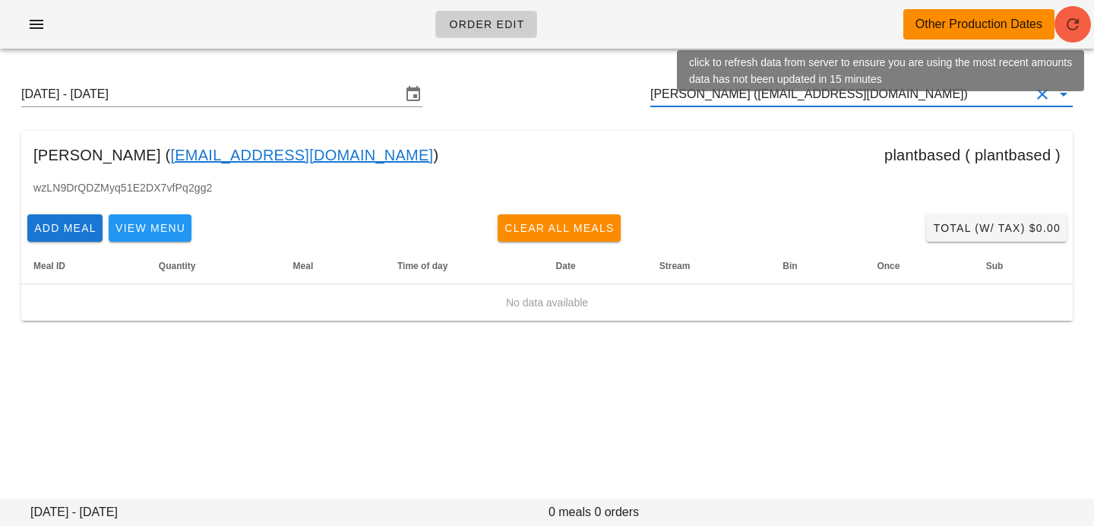
type input "[PERSON_NAME] ([EMAIL_ADDRESS][DOMAIN_NAME])"
click at [1068, 25] on icon "button" at bounding box center [1073, 24] width 18 height 18
